Goal: Check status: Check status

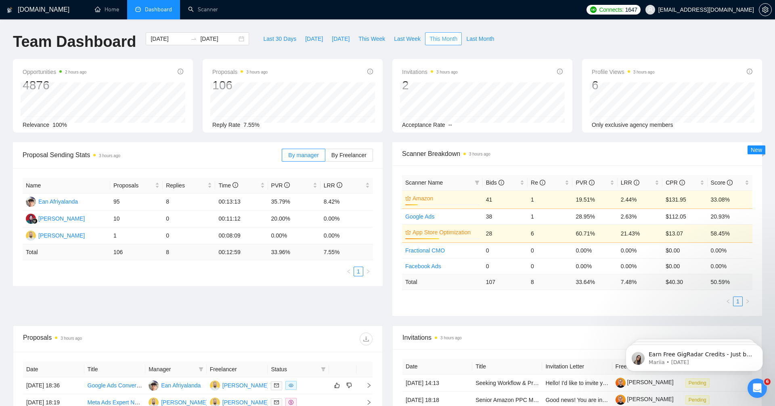
click at [440, 40] on span "This Month" at bounding box center [443, 38] width 28 height 9
